Goal: Information Seeking & Learning: Learn about a topic

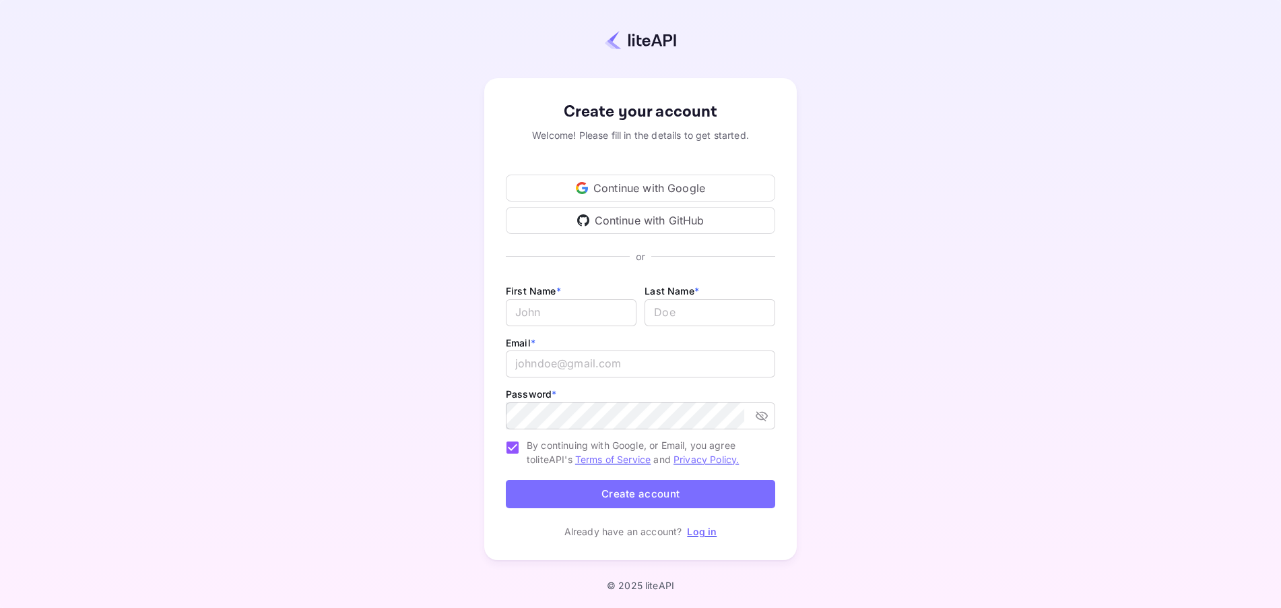
click at [631, 194] on div "Continue with Google" at bounding box center [640, 187] width 269 height 27
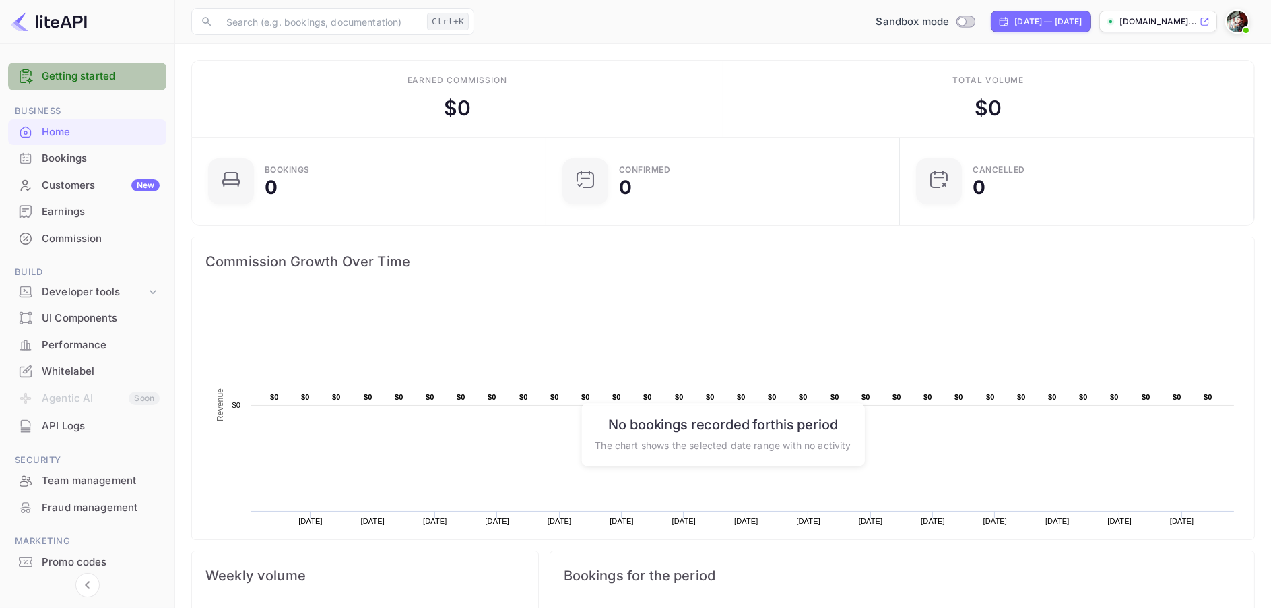
click at [89, 76] on link "Getting started" at bounding box center [101, 76] width 118 height 15
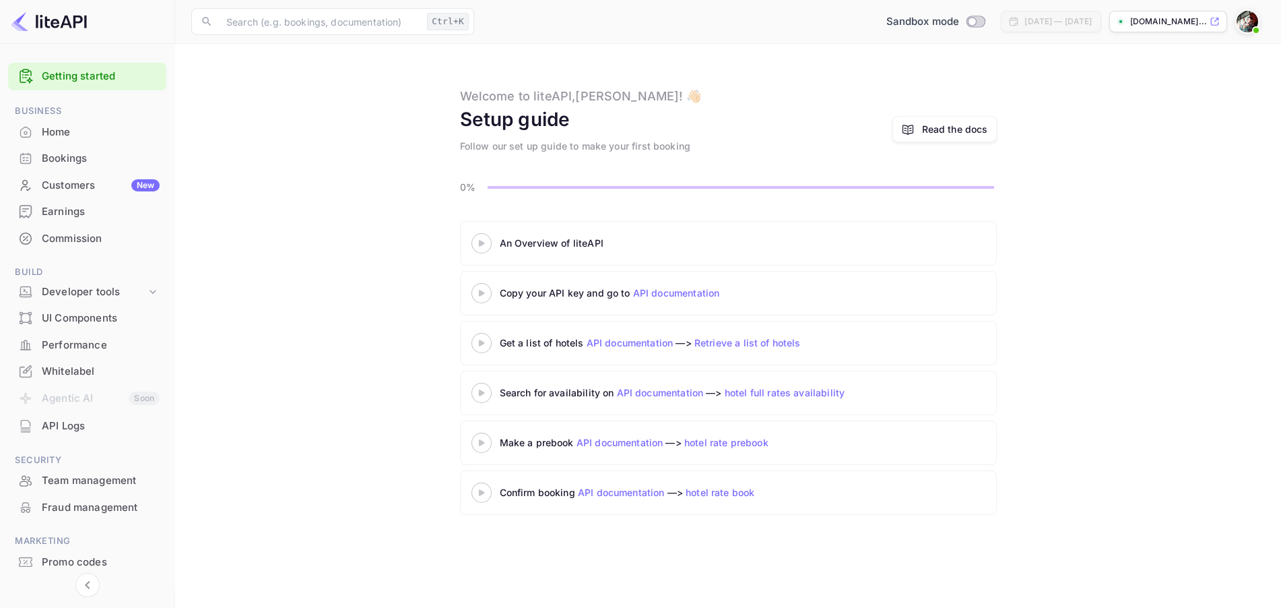
click at [507, 250] on div "An Overview of liteAPI" at bounding box center [653, 243] width 365 height 20
click at [513, 246] on div "An Overview of liteAPI" at bounding box center [668, 243] width 337 height 14
click at [477, 243] on icon at bounding box center [481, 243] width 47 height 7
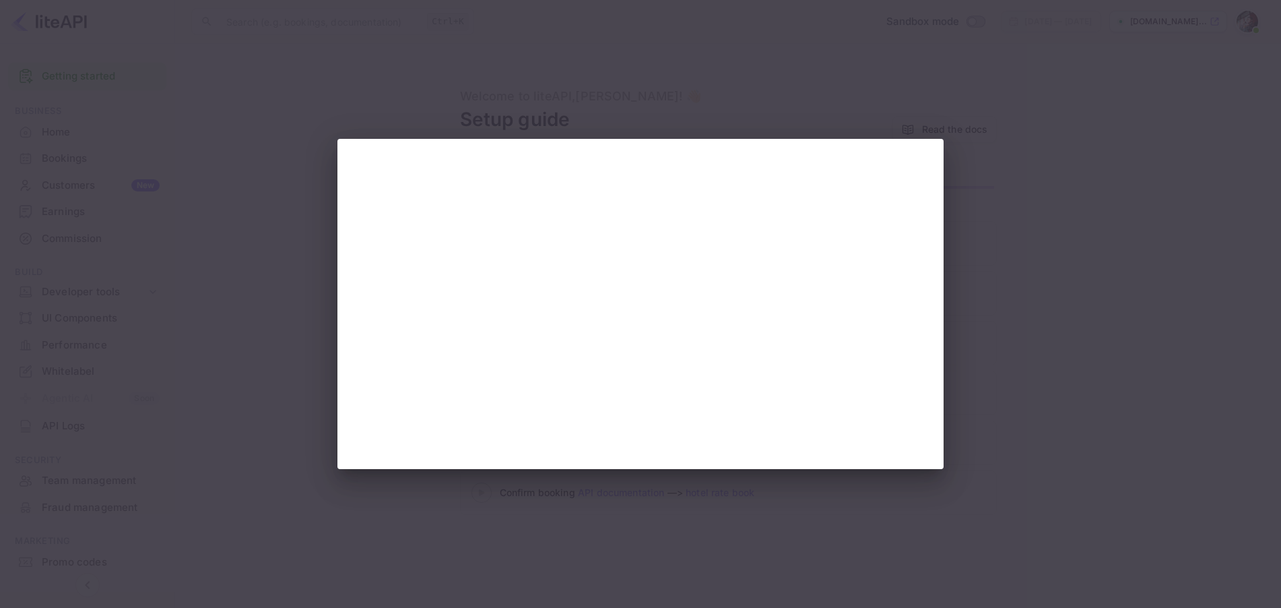
click at [974, 124] on div at bounding box center [640, 304] width 1281 height 608
